Goal: Navigation & Orientation: Find specific page/section

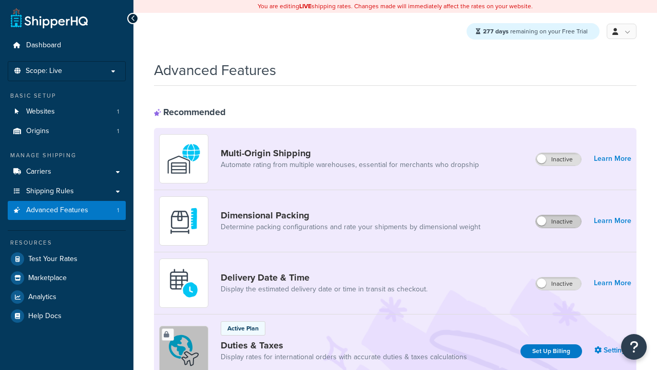
click at [559, 222] on label "Inactive" at bounding box center [558, 221] width 45 height 12
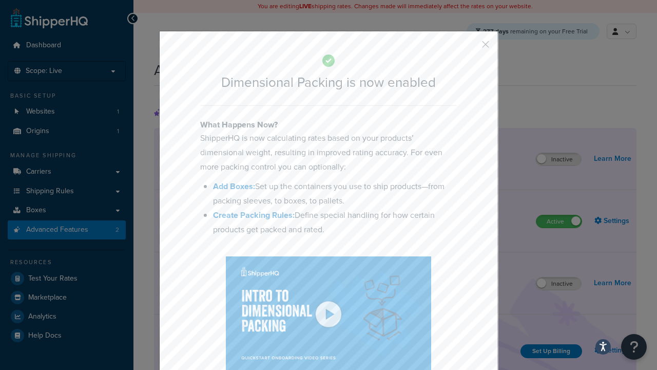
click at [470, 48] on button "button" at bounding box center [470, 48] width 3 height 3
